Goal: Task Accomplishment & Management: Manage account settings

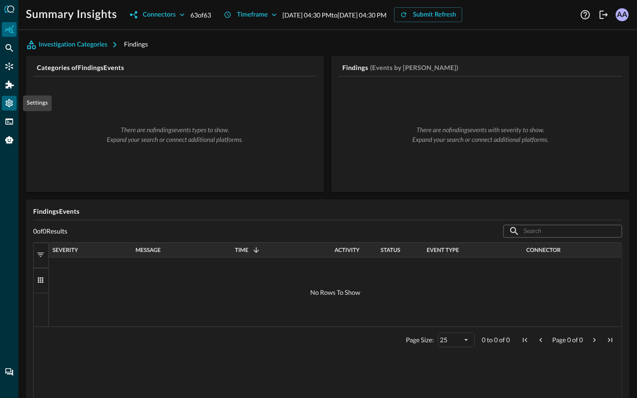
click at [9, 105] on icon "Settings" at bounding box center [9, 103] width 7 height 8
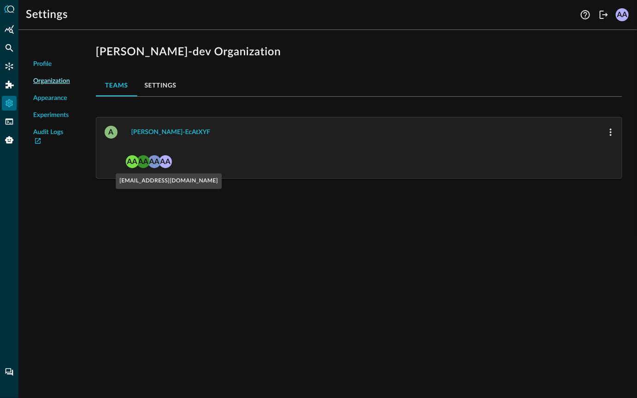
click at [155, 158] on div "AA" at bounding box center [154, 161] width 13 height 13
click at [153, 166] on div "AA" at bounding box center [154, 161] width 13 height 13
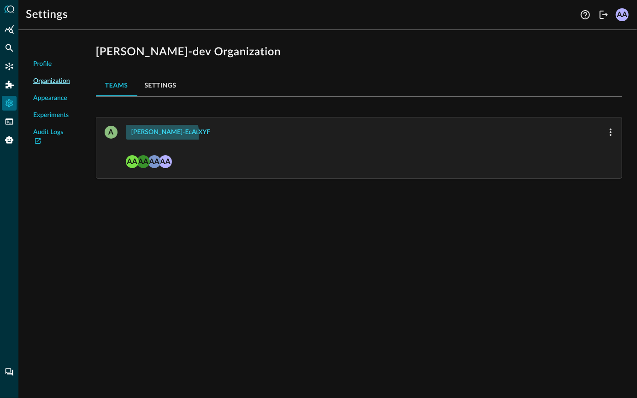
click at [161, 134] on div "[PERSON_NAME]-ecAtXYF" at bounding box center [170, 133] width 79 height 12
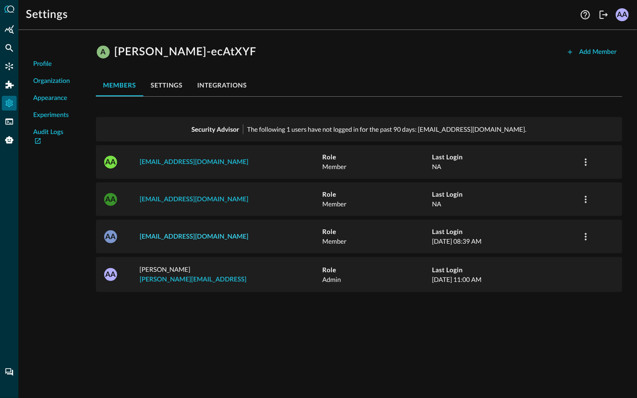
click at [193, 234] on link "[EMAIL_ADDRESS][DOMAIN_NAME]" at bounding box center [194, 237] width 109 height 6
click at [588, 234] on icon "button" at bounding box center [585, 236] width 11 height 11
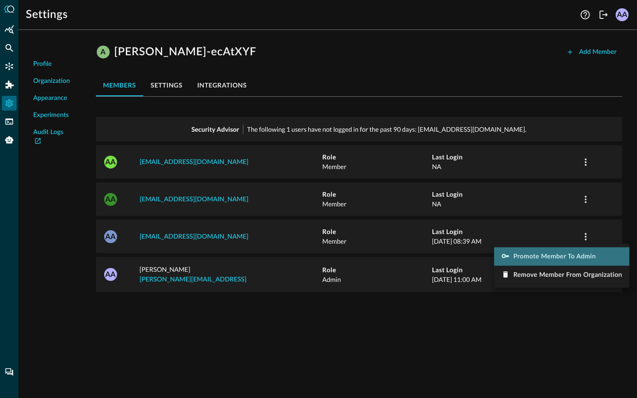
click at [560, 260] on span "Promote Member to Admin" at bounding box center [554, 256] width 82 height 6
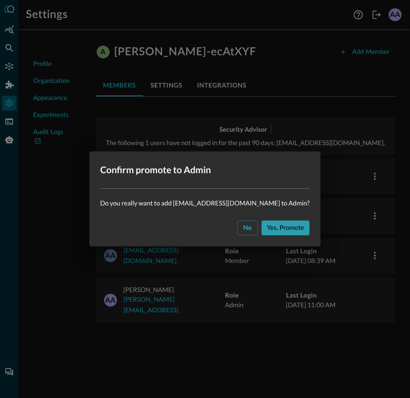
click at [267, 230] on div "Yes, promote" at bounding box center [285, 228] width 37 height 12
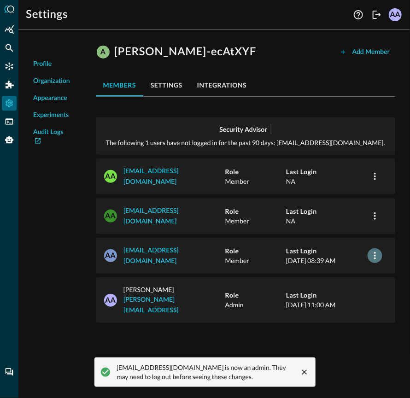
click at [373, 250] on icon "button" at bounding box center [374, 255] width 11 height 11
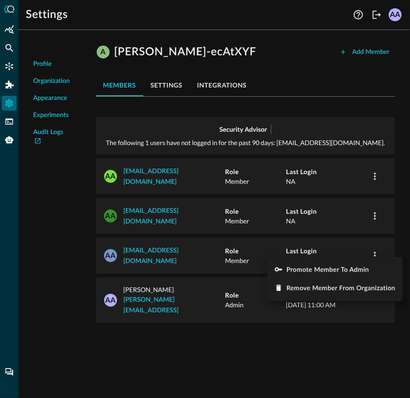
click at [374, 217] on div at bounding box center [205, 199] width 410 height 398
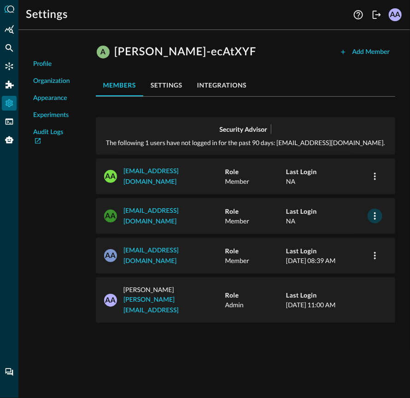
click at [375, 212] on icon "button" at bounding box center [375, 215] width 2 height 7
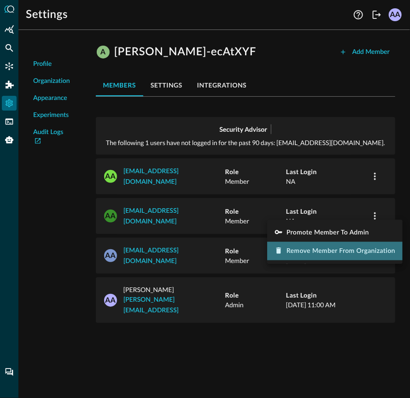
click at [348, 252] on span "Remove Member from Organization" at bounding box center [341, 251] width 109 height 6
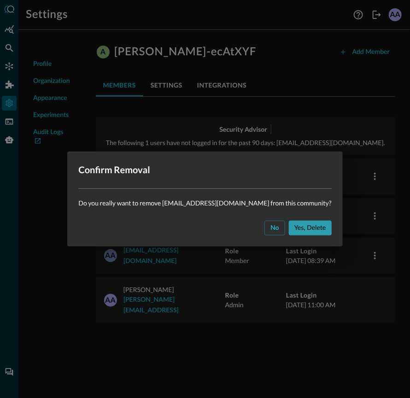
click at [310, 228] on div "Yes, delete" at bounding box center [310, 228] width 32 height 12
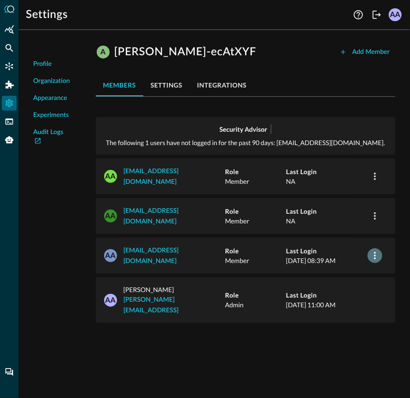
click at [376, 250] on icon "button" at bounding box center [374, 255] width 11 height 11
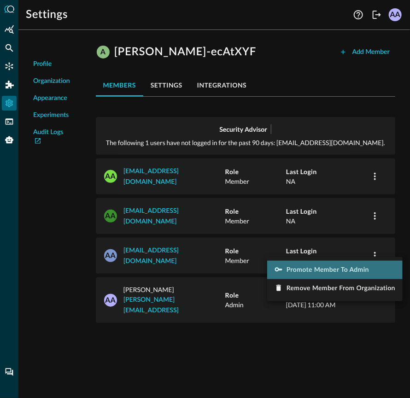
click at [318, 273] on span "Promote Member to Admin" at bounding box center [328, 270] width 82 height 6
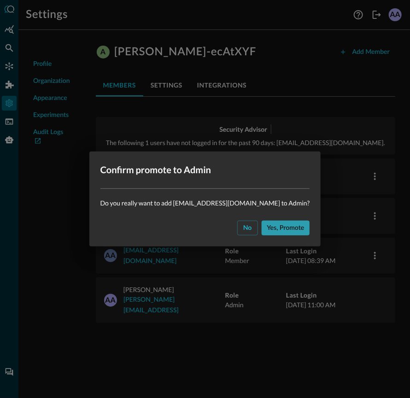
click at [282, 231] on div "Yes, promote" at bounding box center [285, 228] width 37 height 12
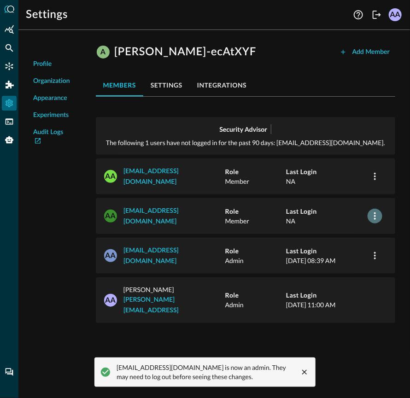
click at [374, 211] on icon "button" at bounding box center [374, 216] width 11 height 11
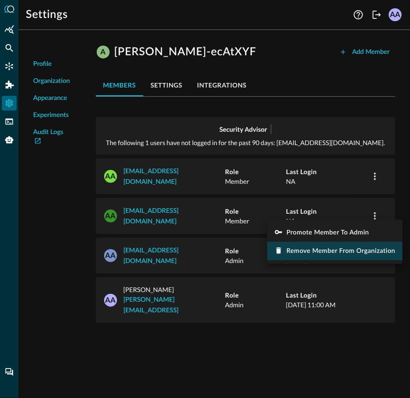
click at [332, 252] on span "Remove Member from Organization" at bounding box center [341, 251] width 109 height 6
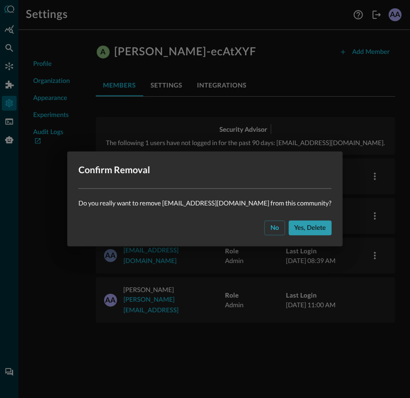
click at [302, 232] on div "Yes, delete" at bounding box center [310, 228] width 32 height 12
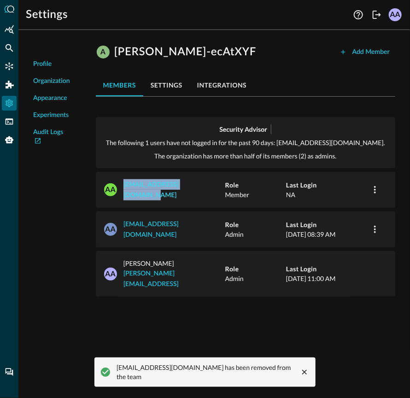
drag, startPoint x: 208, startPoint y: 187, endPoint x: 124, endPoint y: 188, distance: 83.9
click at [124, 188] on p "[EMAIL_ADDRESS][DOMAIN_NAME]" at bounding box center [174, 189] width 102 height 21
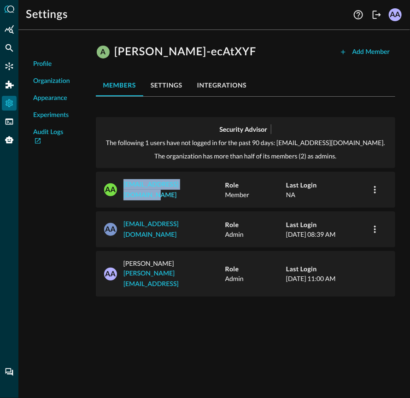
copy link "[EMAIL_ADDRESS][DOMAIN_NAME]"
click at [363, 49] on div "Add Member" at bounding box center [370, 53] width 37 height 12
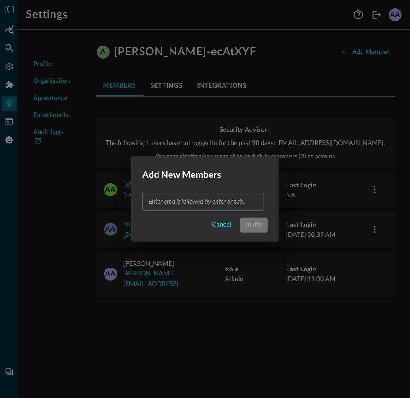
click at [190, 204] on input "text" at bounding box center [202, 202] width 115 height 12
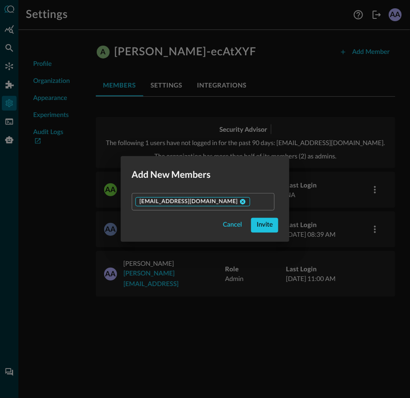
click at [240, 199] on icon at bounding box center [243, 202] width 6 height 6
click at [257, 222] on div "Invite" at bounding box center [265, 225] width 16 height 12
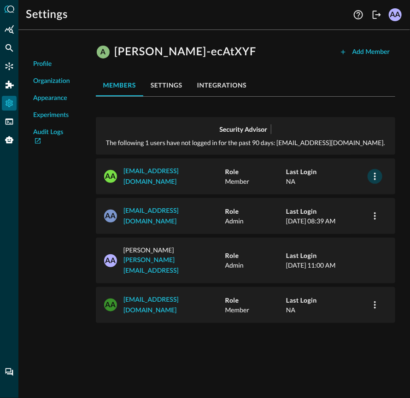
click at [376, 179] on icon "button" at bounding box center [374, 176] width 11 height 11
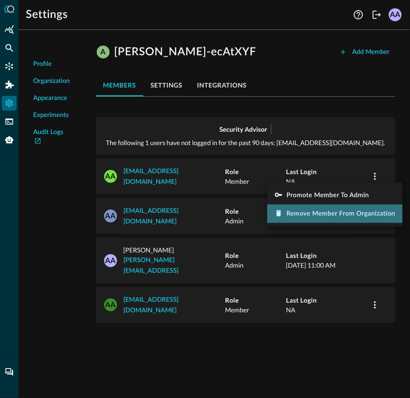
click at [334, 213] on span "Remove Member from Organization" at bounding box center [341, 214] width 109 height 6
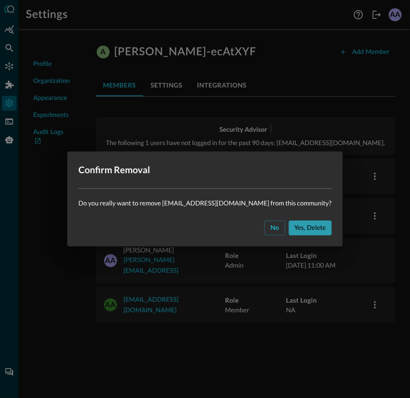
click at [294, 227] on div "Yes, delete" at bounding box center [310, 228] width 32 height 12
